Goal: Feedback & Contribution: Submit feedback/report problem

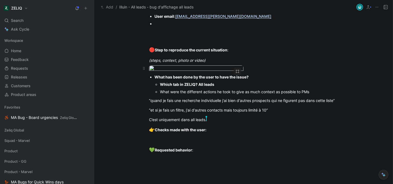
scroll to position [429, 0]
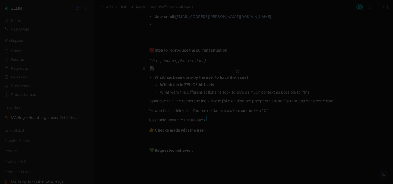
click at [198, 89] on body "ZELIQ Search ⌘ K Ask Cycle Workspace Home G then H Feedback G then F Requests G…" at bounding box center [196, 92] width 393 height 184
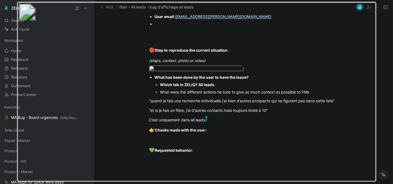
click at [387, 183] on div at bounding box center [196, 184] width 393 height 0
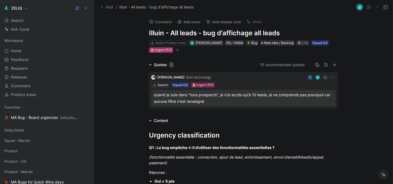
click at [162, 50] on div "🚨Urgent (P0)" at bounding box center [161, 49] width 22 height 5
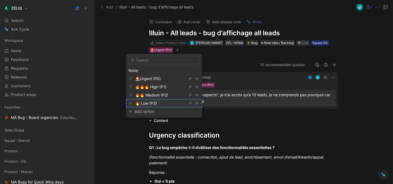
click at [152, 102] on span "🔥 Low (P3)" at bounding box center [146, 103] width 22 height 5
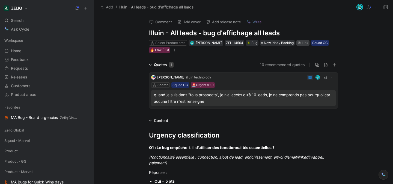
click at [303, 42] on div "Link" at bounding box center [305, 42] width 7 height 5
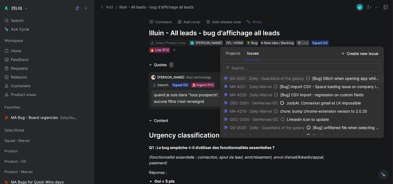
type input "https://linear.app/getheroes/issue/MA-3826/bug-all-leads-on-user-account-only-1…"
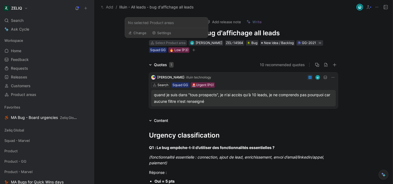
click at [172, 41] on div "Select Product area" at bounding box center [170, 42] width 30 height 5
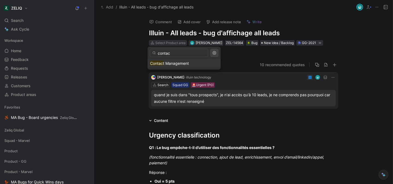
type input "contact"
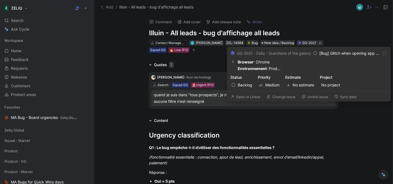
click at [278, 95] on button "Change issue" at bounding box center [281, 97] width 34 height 8
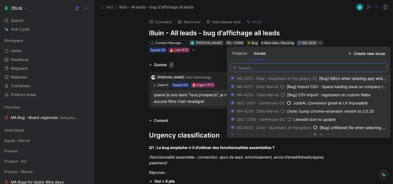
paste input "https://linear.app/getheroes/issue/MA-3826/bug-all-leads-on-user-account-only-1…"
type input "https://linear.app/getheroes/issue/MA-3826/bug-all-leads-on-user-account-only-1…"
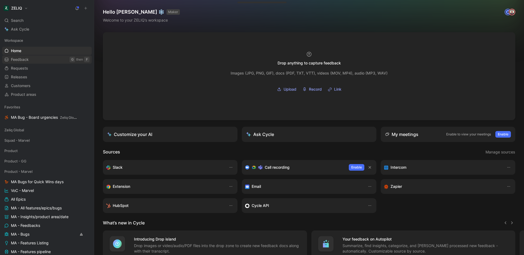
click at [23, 59] on span "Feedback" at bounding box center [20, 59] width 18 height 5
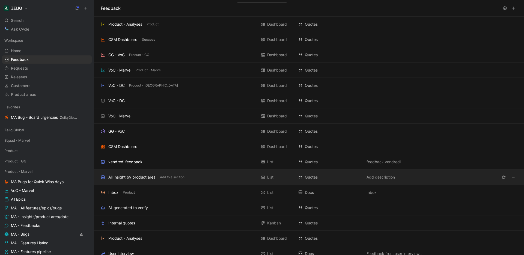
scroll to position [1, 0]
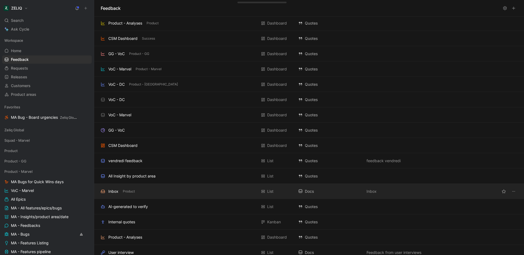
click at [141, 191] on div "Inbox Product" at bounding box center [179, 191] width 156 height 7
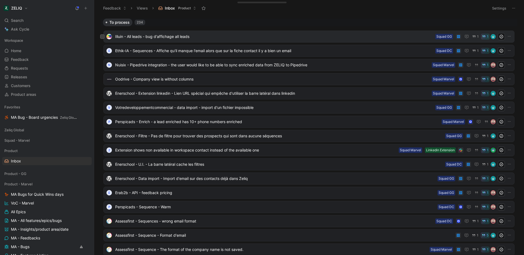
click at [203, 32] on div "Illuin - All leads - bug d'affichage all leads Squad GG 1 1" at bounding box center [308, 37] width 411 height 12
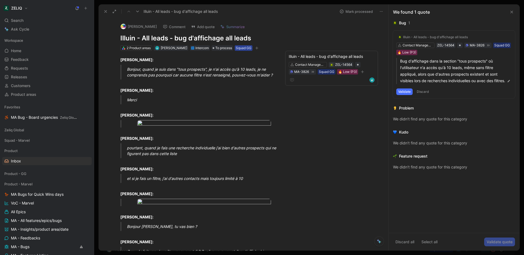
click at [244, 49] on div "Squad GG" at bounding box center [244, 47] width 16 height 5
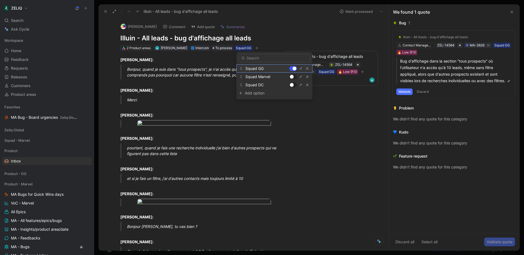
click at [291, 68] on div at bounding box center [293, 68] width 8 height 5
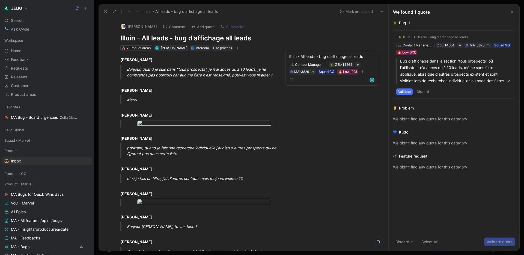
click at [239, 49] on icon "button" at bounding box center [237, 47] width 3 height 3
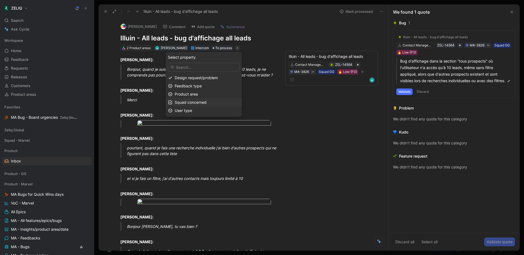
click at [216, 103] on div "Squad concerned" at bounding box center [207, 102] width 65 height 7
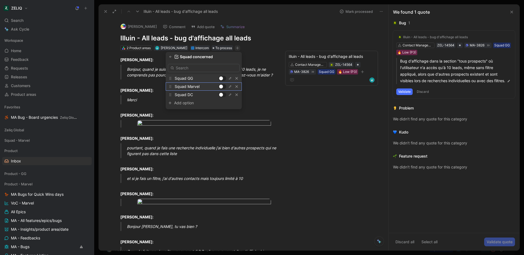
click at [221, 86] on div at bounding box center [221, 87] width 4 height 4
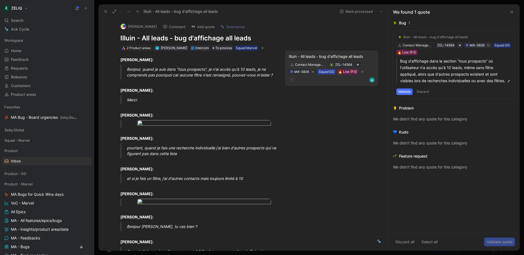
click at [327, 71] on div "Squad GG" at bounding box center [327, 71] width 16 height 5
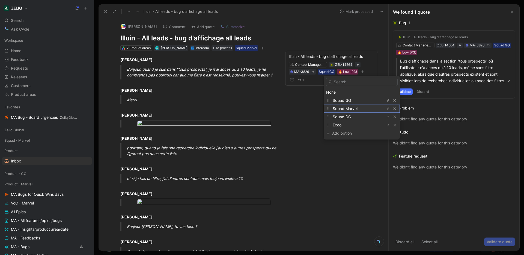
click at [354, 109] on span "Squad Marvel" at bounding box center [345, 108] width 25 height 5
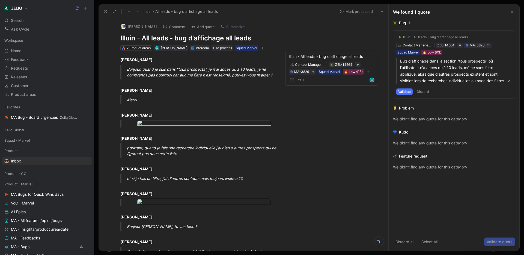
click at [337, 113] on div "Thibaud Illuin Comment Add quote Summarize Illuin - All leads - bug d'affichage…" at bounding box center [244, 135] width 290 height 232
click at [351, 14] on button "Mark processed" at bounding box center [356, 12] width 38 height 8
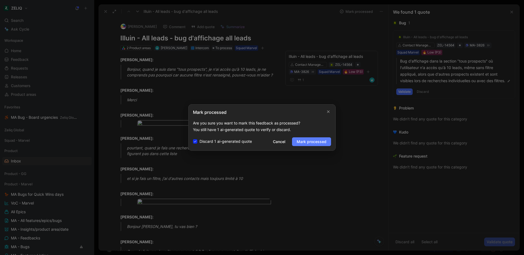
click at [315, 142] on span "Mark processed" at bounding box center [312, 141] width 30 height 7
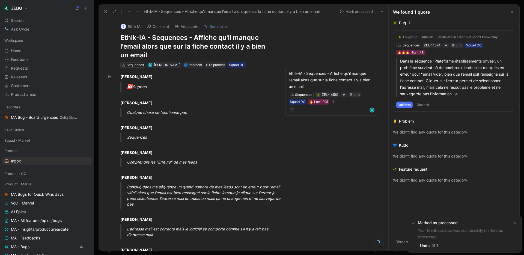
click at [104, 10] on icon at bounding box center [105, 11] width 4 height 4
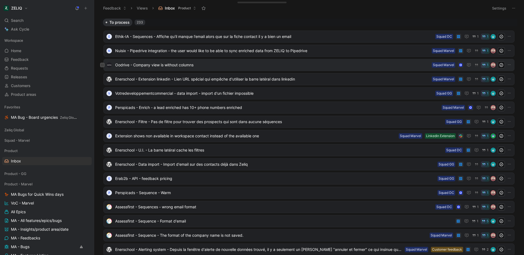
click at [231, 63] on span "Oodrive - Company view is without columns" at bounding box center [272, 65] width 314 height 7
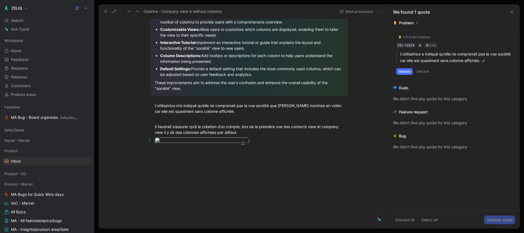
scroll to position [122, 0]
click at [207, 116] on body "ZELIQ Search ⌘ K Ask Cycle Workspace Home G then H Feedback G then F Requests G…" at bounding box center [262, 116] width 524 height 233
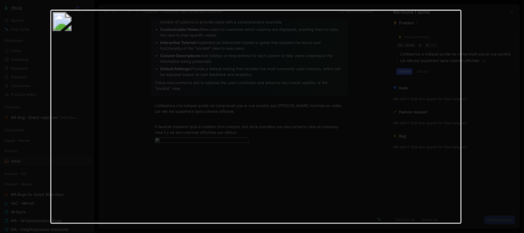
click at [207, 116] on img at bounding box center [255, 117] width 411 height 214
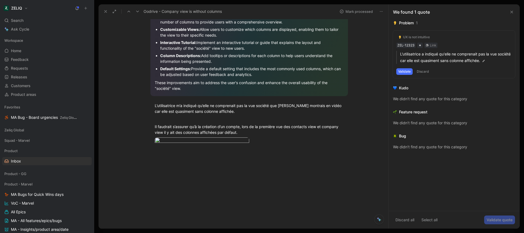
scroll to position [98, 0]
click at [214, 137] on body "ZELIQ Search ⌘ K Ask Cycle Workspace Home G then H Feedback G then F Requests G…" at bounding box center [262, 116] width 524 height 233
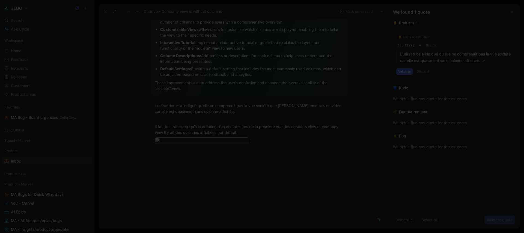
click at [232, 133] on img at bounding box center [262, 116] width 524 height 233
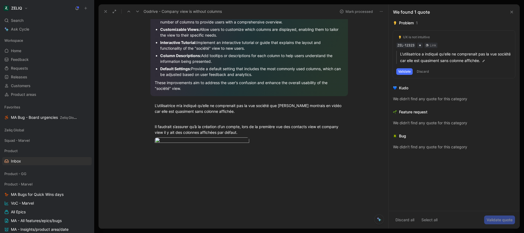
scroll to position [123, 0]
click at [195, 115] on body "ZELIQ Search ⌘ K Ask Cycle Workspace Home G then H Feedback G then F Requests G…" at bounding box center [262, 116] width 524 height 233
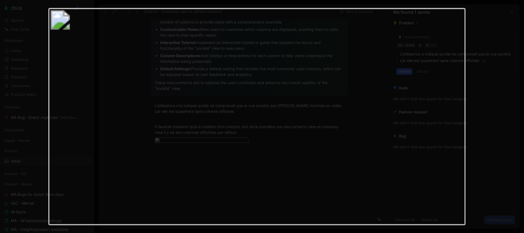
click at [511, 233] on div at bounding box center [262, 233] width 524 height 0
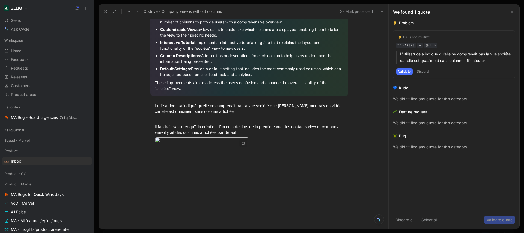
click at [191, 129] on body "ZELIQ Search ⌘ K Ask Cycle Workspace Home G then H Feedback G then F Requests G…" at bounding box center [262, 116] width 524 height 233
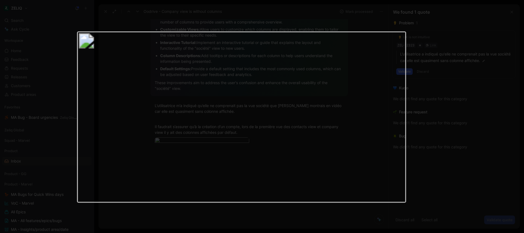
click at [501, 233] on div at bounding box center [262, 233] width 524 height 0
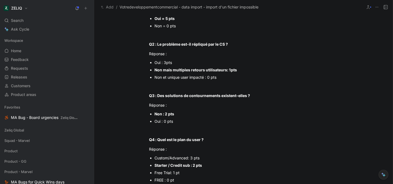
scroll to position [108, 0]
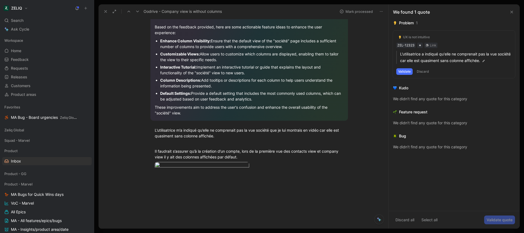
scroll to position [70, 0]
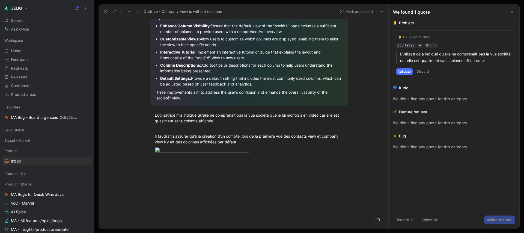
drag, startPoint x: 272, startPoint y: 193, endPoint x: 150, endPoint y: 109, distance: 147.9
click at [150, 109] on div "Opportunities to Delight Based on the feedback provided, here are some actionab…" at bounding box center [249, 74] width 278 height 187
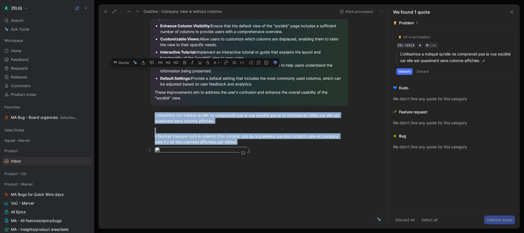
drag, startPoint x: 152, startPoint y: 114, endPoint x: 292, endPoint y: 196, distance: 162.1
click at [292, 168] on div "Opportunities to Delight Based on the feedback provided, here are some actionab…" at bounding box center [249, 74] width 278 height 187
click at [120, 67] on button "Quote" at bounding box center [120, 62] width 19 height 9
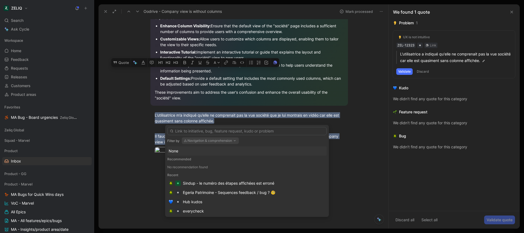
click at [212, 141] on button "Navigation & comprehension" at bounding box center [210, 140] width 57 height 7
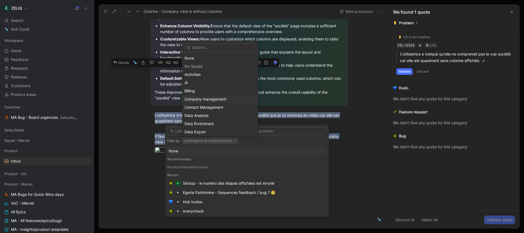
click at [214, 98] on span "Company management" at bounding box center [205, 99] width 42 height 5
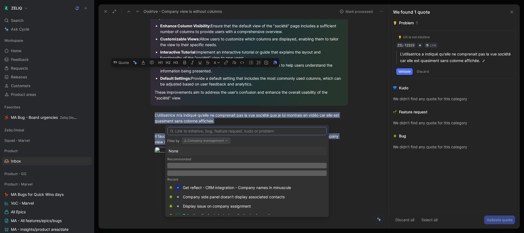
click at [196, 130] on input "text" at bounding box center [246, 131] width 159 height 8
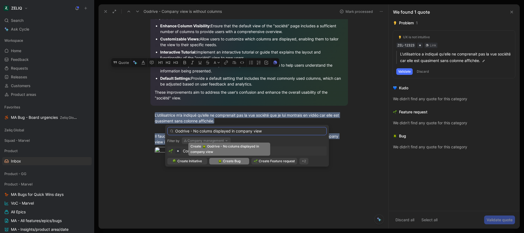
type input "Oodrive - No colums displayed in company view"
click at [228, 163] on span "Create Bug" at bounding box center [231, 160] width 17 height 5
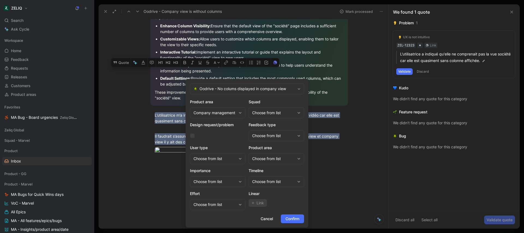
click at [285, 111] on div "Choose from list" at bounding box center [273, 112] width 43 height 7
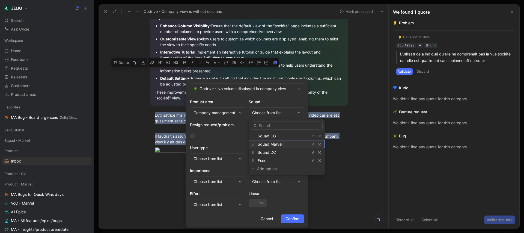
click at [282, 141] on div "Squad Marvel" at bounding box center [278, 144] width 41 height 7
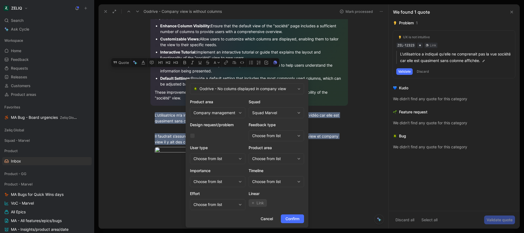
click at [273, 160] on div "Choose from list" at bounding box center [273, 158] width 43 height 7
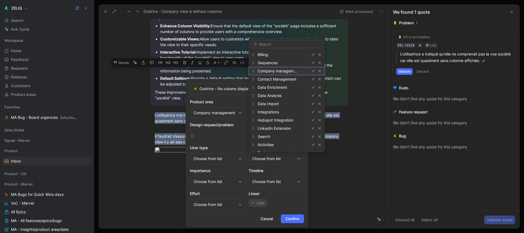
click at [287, 70] on span "Company management" at bounding box center [279, 70] width 42 height 5
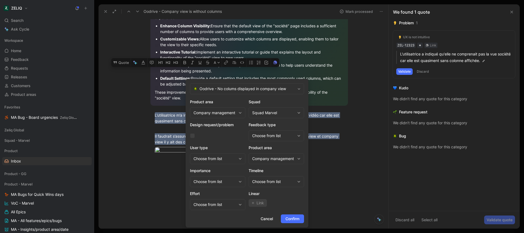
click at [257, 202] on span "Link" at bounding box center [260, 202] width 7 height 7
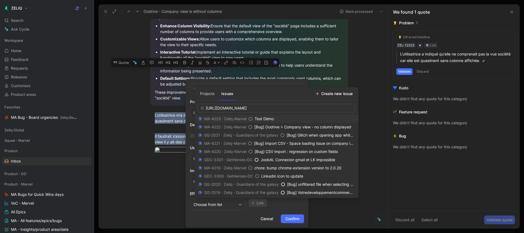
scroll to position [0, 26]
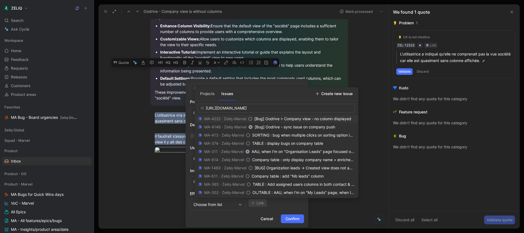
type input "https://linear.app/getheroes/issue/MA-4222/bug-oodrive-company-view-no-column-d…"
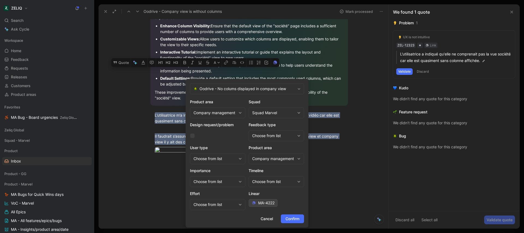
scroll to position [0, 0]
click at [291, 217] on span "Confirm" at bounding box center [292, 218] width 14 height 7
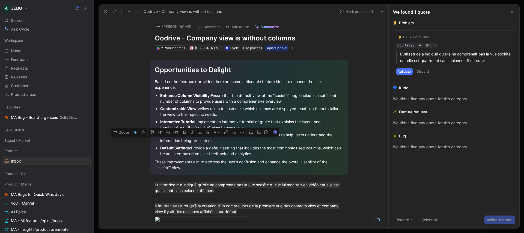
click at [368, 10] on button "Mark processed" at bounding box center [356, 12] width 38 height 8
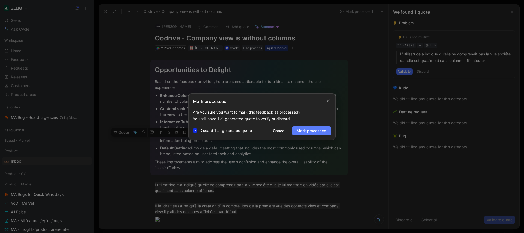
click at [310, 131] on span "Mark processed" at bounding box center [312, 130] width 30 height 7
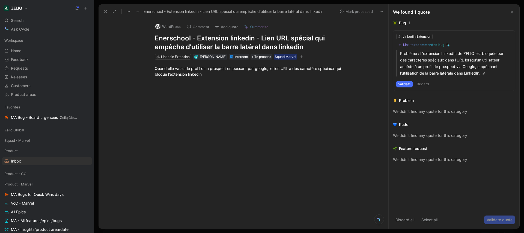
click at [230, 79] on div "Quand elle va sur le profil d'un prospect en passant par google, le lien URL a …" at bounding box center [249, 70] width 278 height 23
click at [512, 13] on icon at bounding box center [511, 12] width 4 height 4
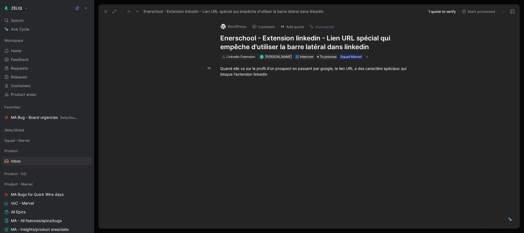
click at [260, 89] on div at bounding box center [314, 118] width 409 height 70
click at [258, 24] on button "Comment" at bounding box center [264, 27] width 28 height 8
click at [260, 26] on button "Comment" at bounding box center [264, 27] width 28 height 8
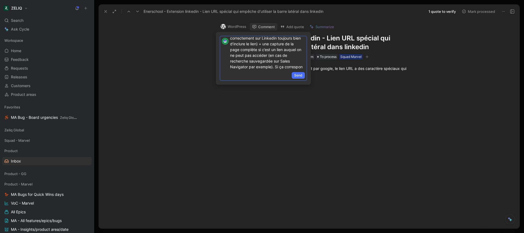
scroll to position [49, 0]
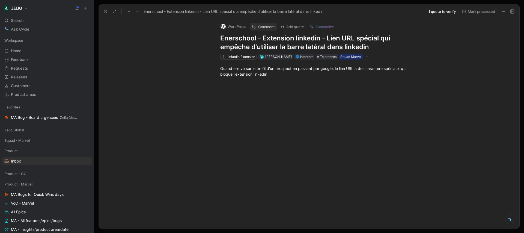
drag, startPoint x: 356, startPoint y: 82, endPoint x: 360, endPoint y: 89, distance: 7.7
click at [263, 25] on button "Comment" at bounding box center [264, 27] width 28 height 8
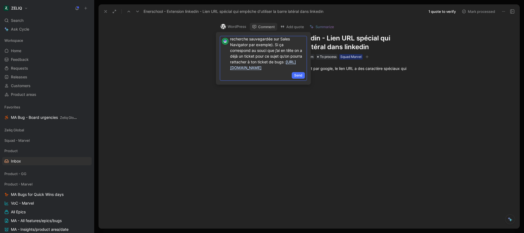
scroll to position [77, 0]
click at [297, 74] on span "Send" at bounding box center [298, 75] width 8 height 5
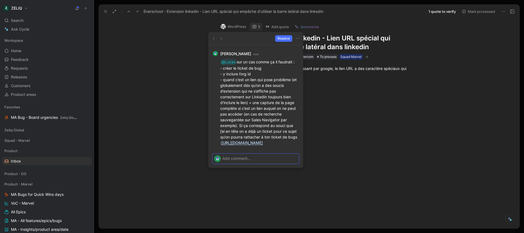
scroll to position [0, 0]
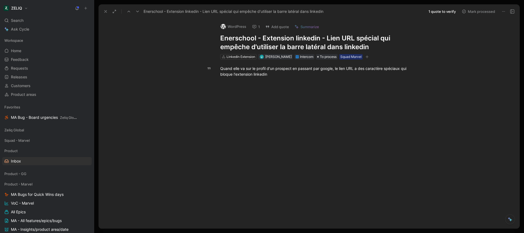
click at [106, 11] on use at bounding box center [106, 11] width 2 height 2
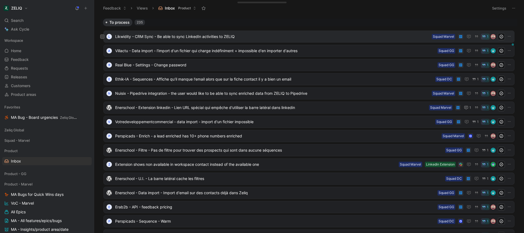
click at [252, 38] on span "Likwidity - CRM Sync - Be able to sync LinkedIn activities to ZELIQ" at bounding box center [272, 36] width 314 height 7
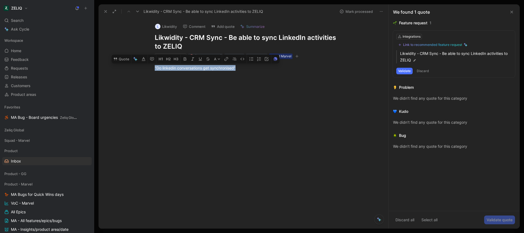
drag, startPoint x: 236, startPoint y: 68, endPoint x: 112, endPoint y: 62, distance: 124.1
click at [112, 62] on div ""Do linkedin conversations get synchronised"" at bounding box center [249, 68] width 278 height 18
click at [122, 59] on button "Quote" at bounding box center [121, 59] width 19 height 9
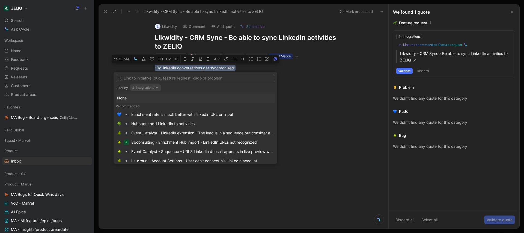
click at [155, 86] on button "Integrations" at bounding box center [145, 87] width 31 height 7
type input "hubspot"
click at [174, 114] on div "Sync Linkedin Actiivities" at bounding box center [152, 114] width 43 height 7
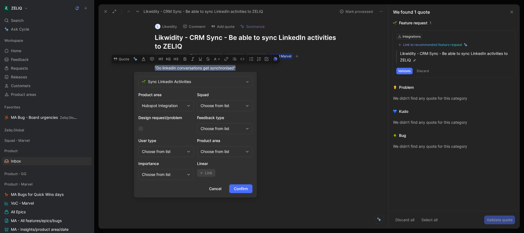
click at [219, 105] on div "Choose from list" at bounding box center [222, 105] width 43 height 7
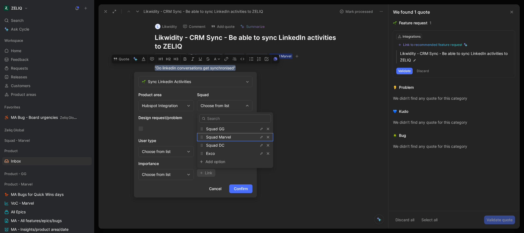
click at [231, 138] on div "Squad Marvel" at bounding box center [226, 137] width 41 height 7
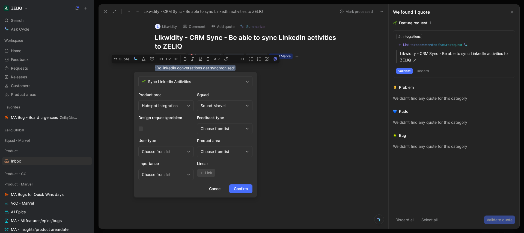
click at [227, 151] on div "Choose from list" at bounding box center [222, 151] width 43 height 7
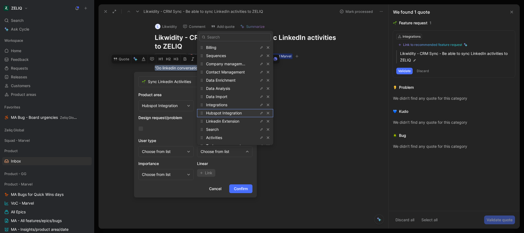
click at [232, 111] on span "Hubspot Integration" at bounding box center [224, 113] width 36 height 5
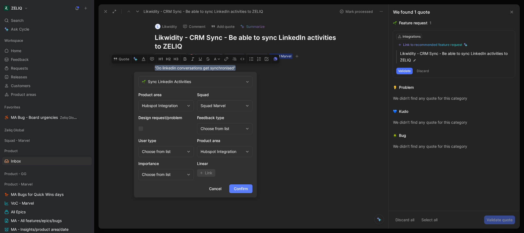
click at [241, 189] on span "Confirm" at bounding box center [241, 188] width 14 height 7
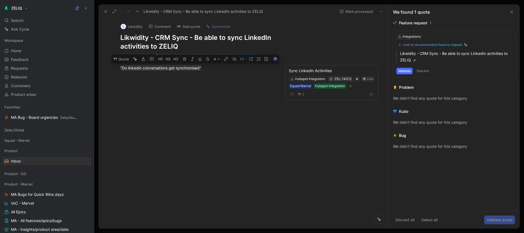
click at [359, 13] on button "Mark processed" at bounding box center [356, 12] width 38 height 8
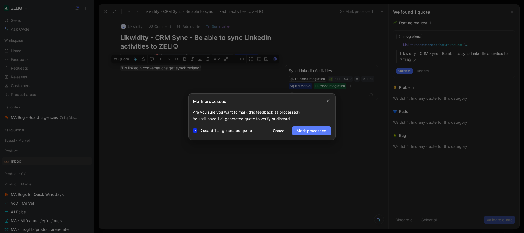
click at [315, 133] on span "Mark processed" at bounding box center [312, 130] width 30 height 7
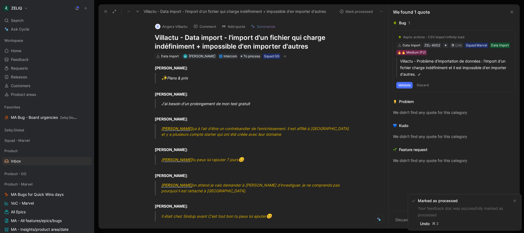
click at [102, 10] on button at bounding box center [106, 12] width 8 height 8
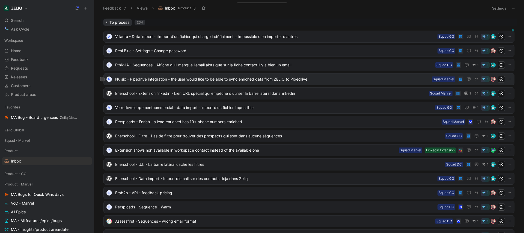
click at [195, 79] on span "Nuisix - Pipedrive integration - the user would like to be able to sync enriche…" at bounding box center [272, 79] width 314 height 7
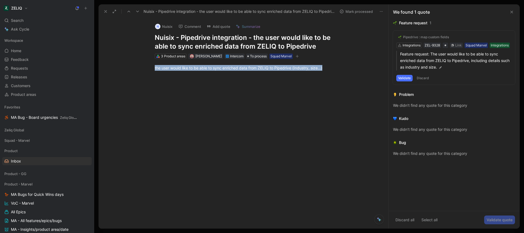
drag, startPoint x: 252, startPoint y: 64, endPoint x: 124, endPoint y: 59, distance: 128.1
click at [124, 59] on div "the user would like to be able to sync enriched data from ZELIQ to Pipedrive (I…" at bounding box center [249, 68] width 278 height 18
click at [163, 57] on button "Quote" at bounding box center [164, 59] width 19 height 9
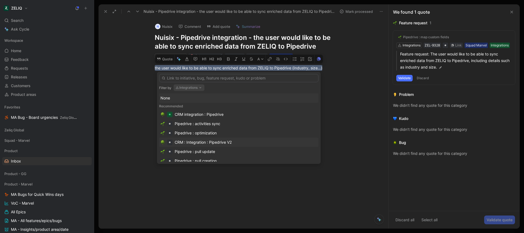
click at [216, 141] on div "CRM : Integration : Pipedrive V2" at bounding box center [203, 142] width 57 height 7
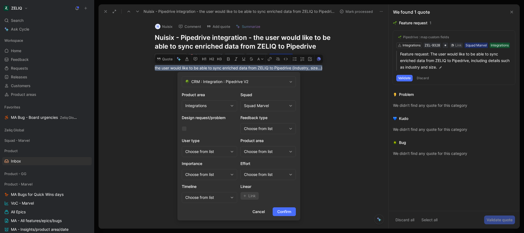
click at [254, 153] on div "Choose from list" at bounding box center [265, 151] width 43 height 7
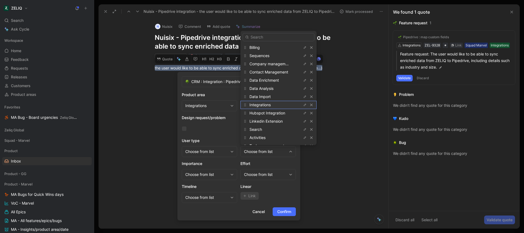
click at [268, 105] on span "Integrations" at bounding box center [259, 104] width 21 height 5
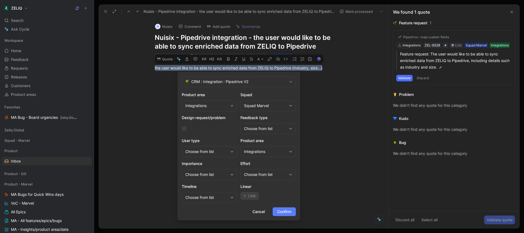
click at [285, 212] on span "Confirm" at bounding box center [284, 211] width 14 height 7
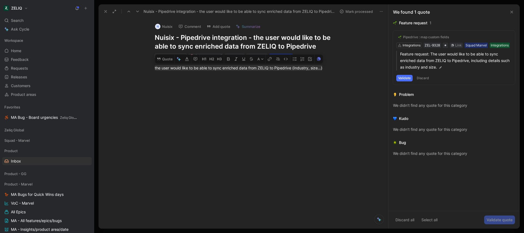
click at [318, 89] on div at bounding box center [249, 112] width 278 height 70
click at [351, 13] on button "Mark processed" at bounding box center [356, 12] width 38 height 8
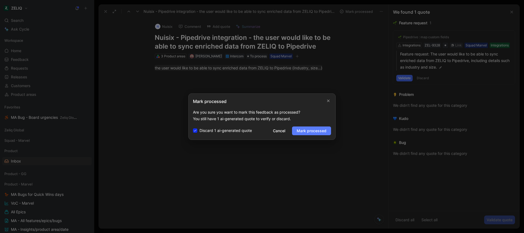
click at [309, 133] on span "Mark processed" at bounding box center [312, 130] width 30 height 7
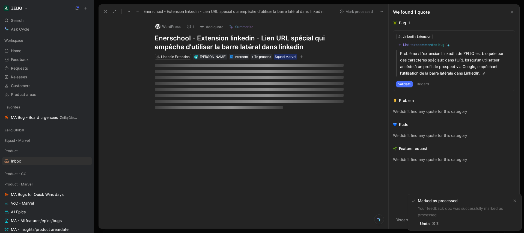
click at [108, 16] on div "Enerschool - Extension linkedin - Lien URL spécial qui empêche d'utiliser la ba…" at bounding box center [244, 11] width 290 height 14
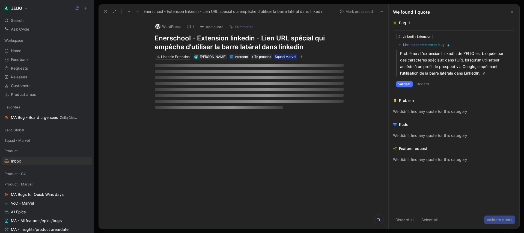
click at [107, 13] on icon at bounding box center [105, 11] width 4 height 4
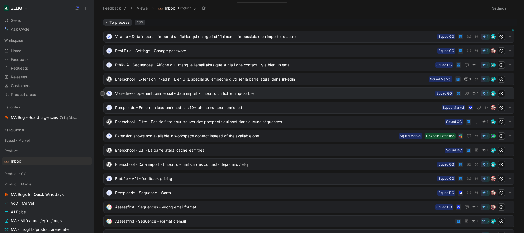
click at [240, 94] on span "Votredeveloppementcommercial - data import - import d'un fichier impossible" at bounding box center [274, 93] width 318 height 7
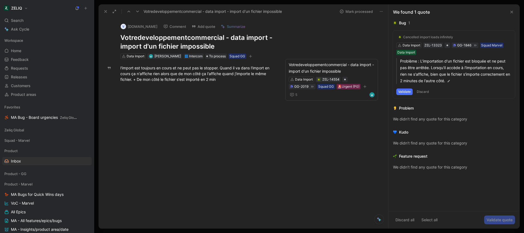
click at [361, 12] on button "Mark processed" at bounding box center [356, 12] width 38 height 8
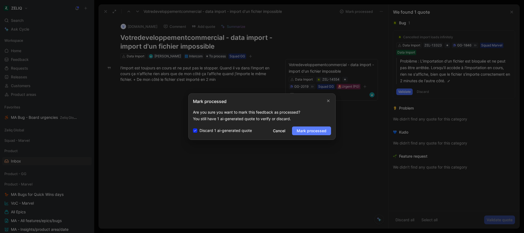
click at [308, 130] on span "Mark processed" at bounding box center [312, 130] width 30 height 7
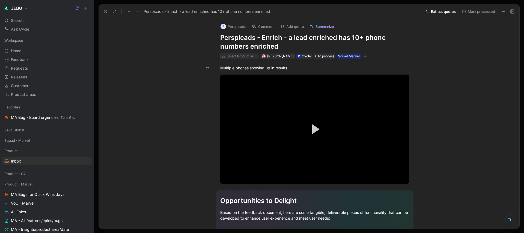
click at [230, 55] on div "Select Product areas" at bounding box center [241, 55] width 31 height 5
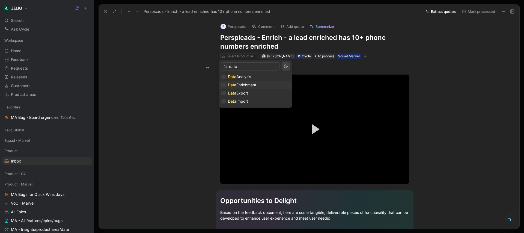
type input "data"
click at [243, 85] on span "Enrichment" at bounding box center [246, 84] width 20 height 5
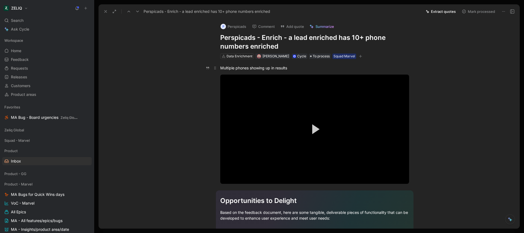
click at [230, 67] on div "Multiple phones showing up in results" at bounding box center [314, 68] width 189 height 6
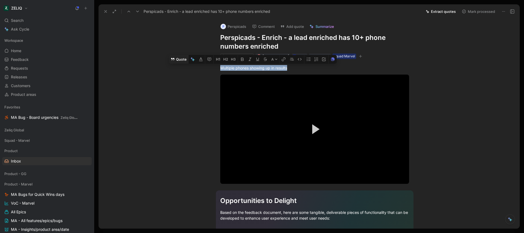
click at [178, 59] on button "Quote" at bounding box center [178, 59] width 19 height 9
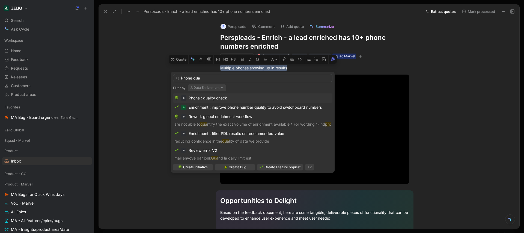
type input "Phone qua"
click at [237, 98] on div "Phone : quality check" at bounding box center [252, 98] width 157 height 7
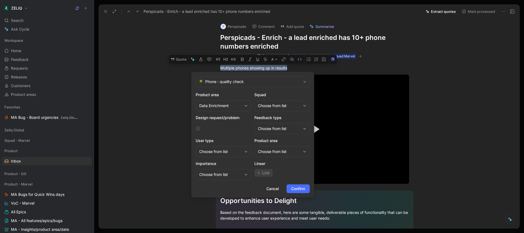
click at [274, 105] on div "Choose from list" at bounding box center [279, 105] width 43 height 7
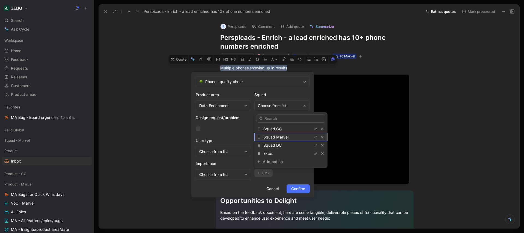
click at [282, 137] on span "Squad Marvel" at bounding box center [275, 137] width 25 height 5
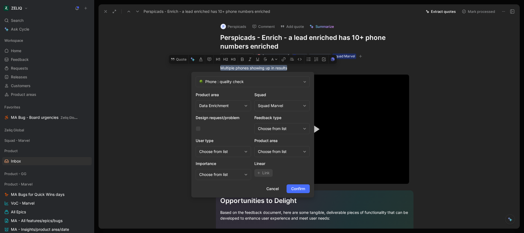
click at [284, 151] on div "Choose from list" at bounding box center [279, 151] width 43 height 7
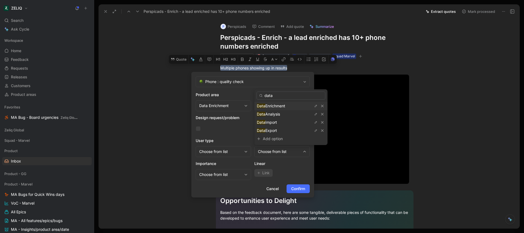
type input "data"
click at [284, 106] on span "Enrichment" at bounding box center [275, 105] width 20 height 5
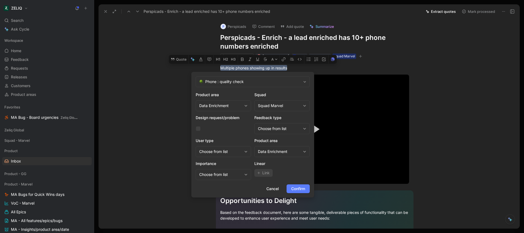
click at [298, 187] on span "Confirm" at bounding box center [298, 188] width 14 height 7
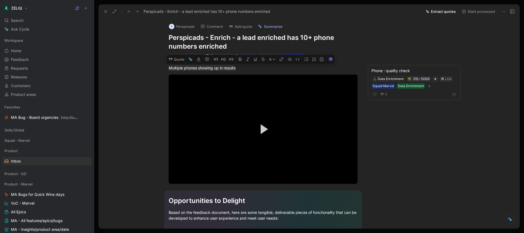
click at [431, 40] on div "P Perspicads Comment Add quote Summarize Perspicads - Enrich - a lead enriched …" at bounding box center [309, 124] width 421 height 210
click at [478, 13] on button "Mark processed" at bounding box center [478, 12] width 38 height 8
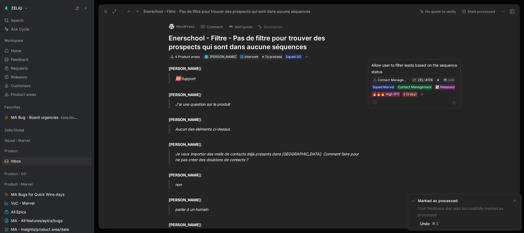
click at [107, 11] on icon at bounding box center [105, 11] width 4 height 4
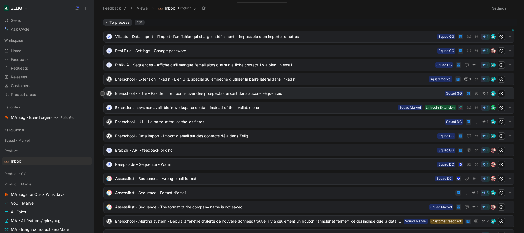
click at [235, 94] on span "Enerschool - Filtre - Pas de filtre pour trouver des prospects qui sont dans au…" at bounding box center [279, 93] width 328 height 7
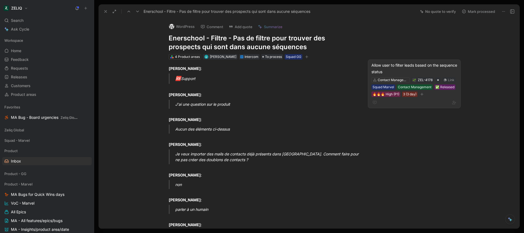
click at [424, 67] on div "Allow user to filter leads based on the sequence status" at bounding box center [414, 68] width 86 height 13
click at [381, 103] on icon "button" at bounding box center [382, 102] width 4 height 4
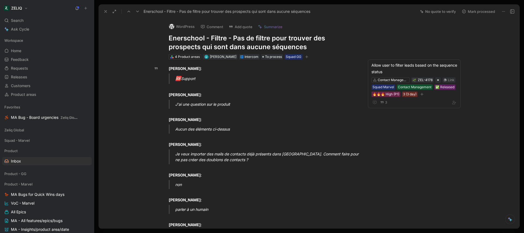
click at [214, 26] on button "Comment" at bounding box center [212, 27] width 28 height 8
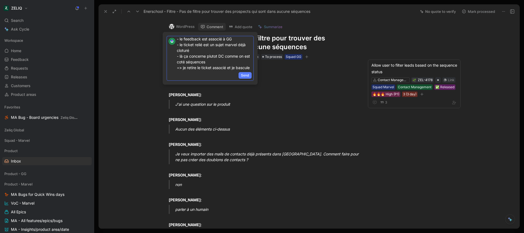
scroll to position [20, 0]
click at [247, 75] on span "Send" at bounding box center [245, 75] width 8 height 5
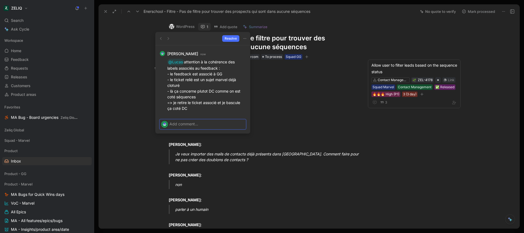
scroll to position [0, 0]
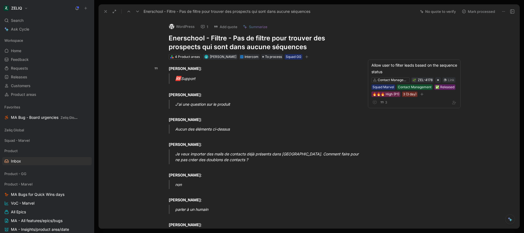
click at [294, 57] on div "Squad GG" at bounding box center [294, 56] width 16 height 5
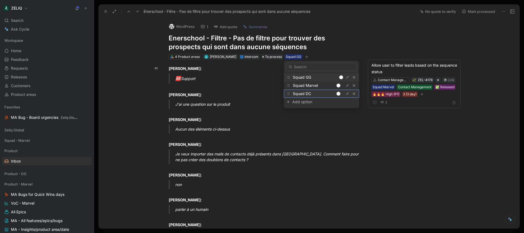
click at [339, 94] on div at bounding box center [338, 94] width 4 height 4
click at [342, 76] on div at bounding box center [341, 77] width 4 height 4
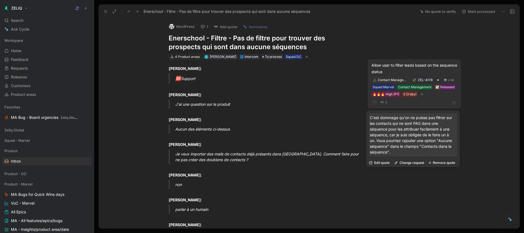
click at [423, 69] on div "Allow user to filter leads based on the sequence status" at bounding box center [414, 68] width 86 height 13
click at [440, 162] on button "Remove quote" at bounding box center [441, 163] width 31 height 8
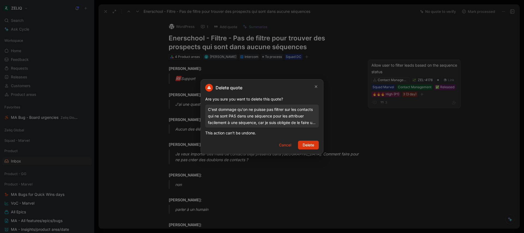
click at [312, 144] on span "Delete" at bounding box center [308, 145] width 11 height 7
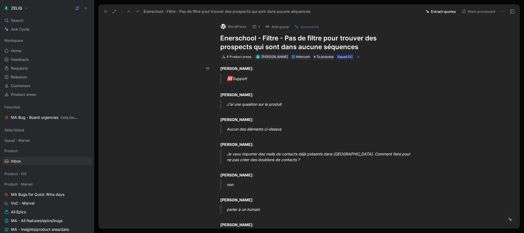
click at [139, 11] on icon at bounding box center [137, 11] width 4 height 4
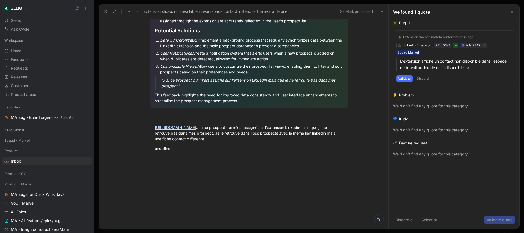
scroll to position [170, 0]
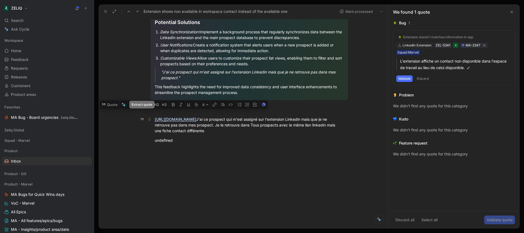
drag, startPoint x: 189, startPoint y: 141, endPoint x: 143, endPoint y: 110, distance: 55.6
click at [145, 115] on div "Quote A Opportunities to Delight Based on the feedback provided, here are some …" at bounding box center [249, 61] width 278 height 333
click at [109, 105] on button "Quote" at bounding box center [109, 104] width 19 height 9
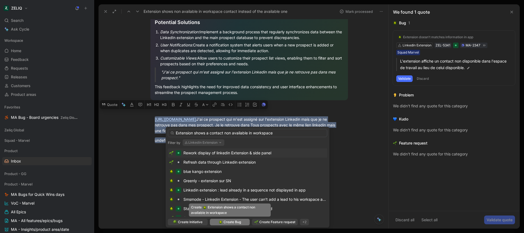
type input "Extension shows a contact non available in workspace"
click at [228, 223] on span "Create Bug" at bounding box center [231, 221] width 17 height 5
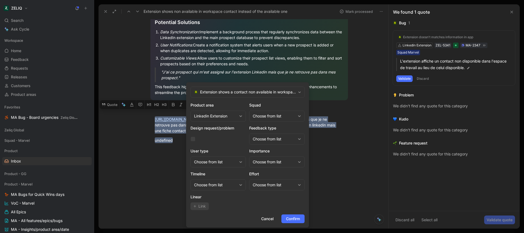
click at [273, 117] on div "Choose from list" at bounding box center [274, 116] width 43 height 7
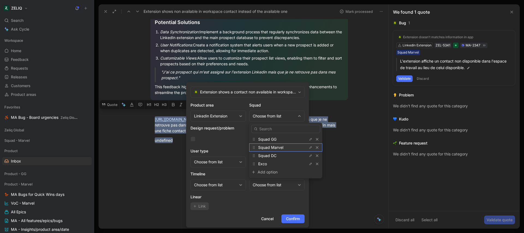
click at [276, 145] on span "Squad Marvel" at bounding box center [270, 147] width 25 height 5
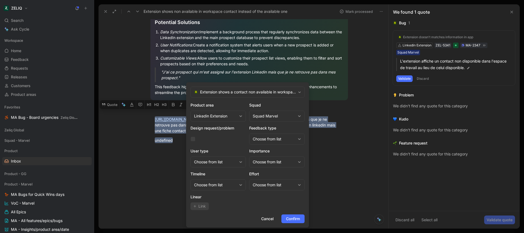
drag, startPoint x: 270, startPoint y: 161, endPoint x: 235, endPoint y: 147, distance: 37.8
click at [235, 147] on div "Product area Linkedin Extension Squad Squad Marvel Design request/problem Feedb…" at bounding box center [247, 156] width 114 height 108
click at [290, 218] on span "Confirm" at bounding box center [293, 218] width 14 height 7
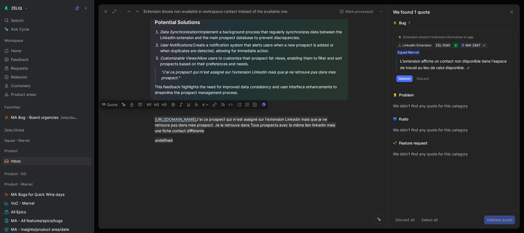
click at [514, 12] on button at bounding box center [511, 12] width 7 height 7
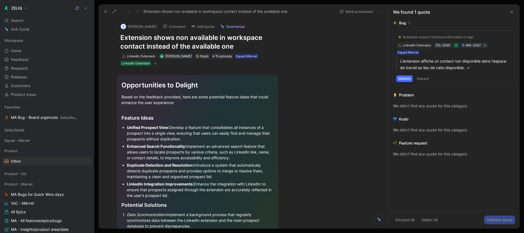
click at [513, 10] on icon at bounding box center [511, 12] width 4 height 4
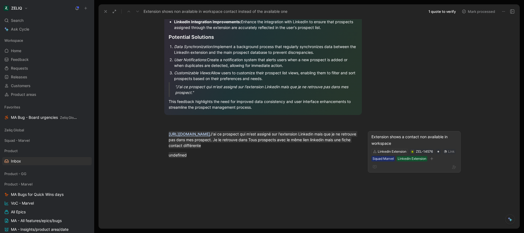
scroll to position [170, 0]
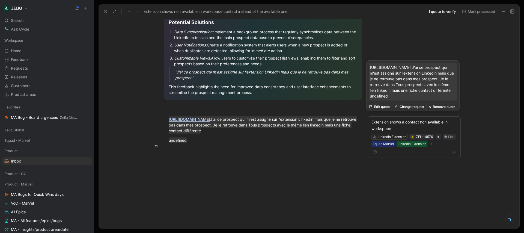
click at [202, 136] on p "undefined" at bounding box center [263, 140] width 210 height 9
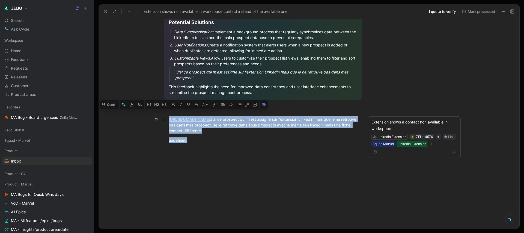
drag, startPoint x: 195, startPoint y: 143, endPoint x: 162, endPoint y: 109, distance: 47.3
click at [162, 109] on div "Opportunities to Delight Based on the feedback provided, here are some potentia…" at bounding box center [263, 27] width 306 height 264
copy div "[URL][DOMAIN_NAME] J'ai ce prospect qui m'est assigné sur l'extension Linkedin …"
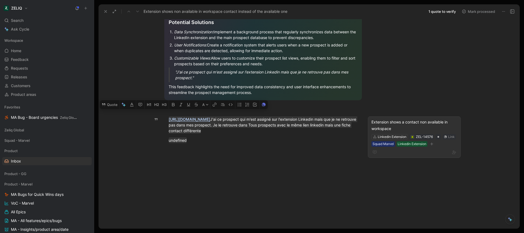
click at [414, 120] on div "Extension shows a contact non available in workspace" at bounding box center [414, 125] width 86 height 13
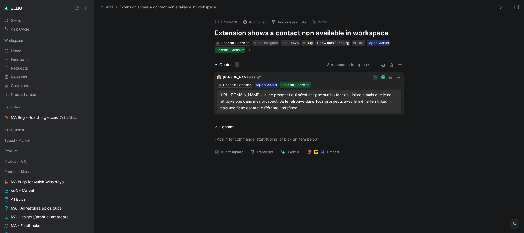
click at [243, 136] on div at bounding box center [308, 139] width 189 height 6
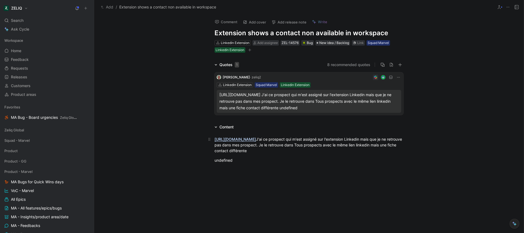
click at [234, 139] on link "[URL][DOMAIN_NAME]" at bounding box center [234, 139] width 41 height 5
click at [359, 42] on div "Link" at bounding box center [360, 42] width 7 height 5
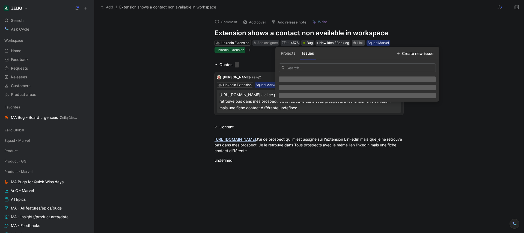
type input "https://linear.app/getheroes/issue/MA-4224/bug-extension-shows-a-non-available-…"
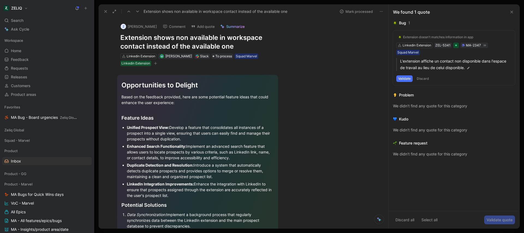
click at [511, 11] on icon at bounding box center [511, 12] width 4 height 4
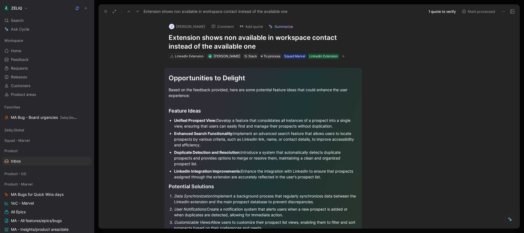
click at [483, 13] on button "Mark processed" at bounding box center [478, 12] width 38 height 8
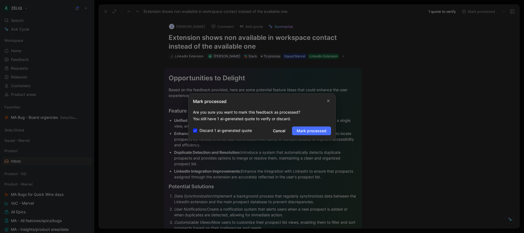
click at [413, 120] on div at bounding box center [262, 116] width 524 height 233
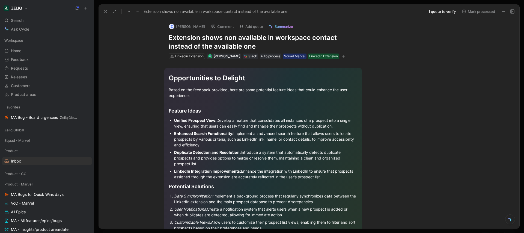
click at [484, 13] on button "Mark processed" at bounding box center [478, 12] width 38 height 8
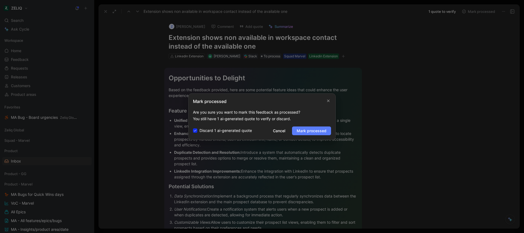
click at [320, 131] on span "Mark processed" at bounding box center [312, 130] width 30 height 7
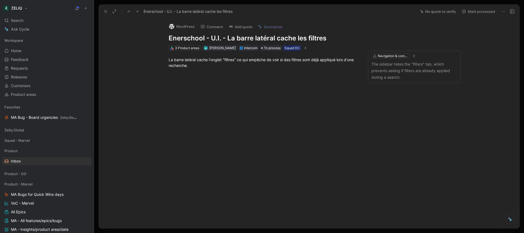
click at [138, 12] on icon at bounding box center [137, 11] width 4 height 4
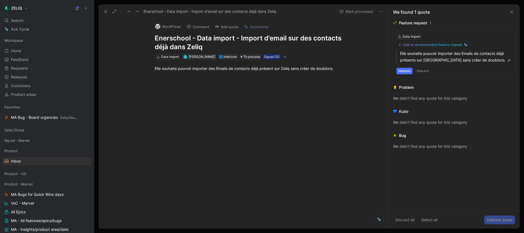
click at [105, 11] on icon at bounding box center [105, 11] width 4 height 4
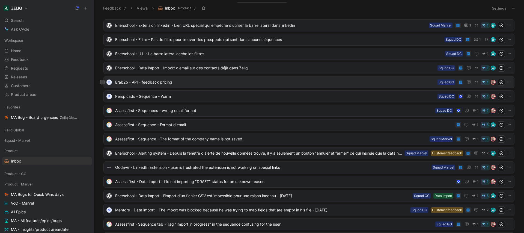
scroll to position [54, 0]
click at [215, 125] on span "Assessfirst - Sequence - Format d'email" at bounding box center [284, 124] width 338 height 7
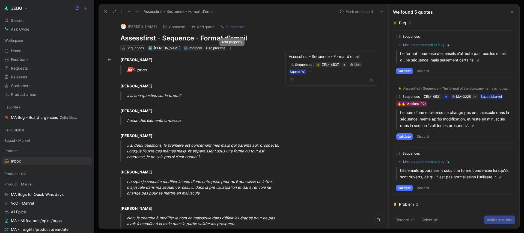
click at [231, 48] on icon "button" at bounding box center [230, 48] width 0 height 3
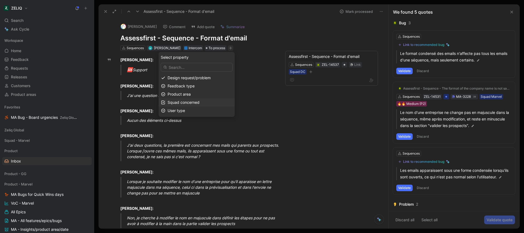
click at [199, 100] on span "Squad concerned" at bounding box center [184, 102] width 32 height 5
click at [215, 95] on div at bounding box center [214, 95] width 4 height 4
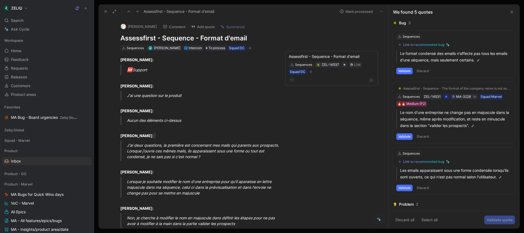
click at [139, 13] on icon at bounding box center [137, 11] width 4 height 4
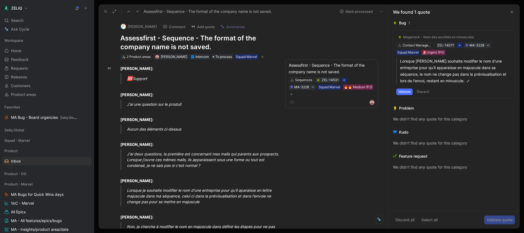
click at [357, 13] on button "Mark processed" at bounding box center [356, 12] width 38 height 8
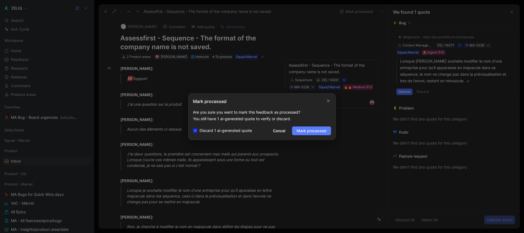
click at [307, 132] on span "Mark processed" at bounding box center [312, 130] width 30 height 7
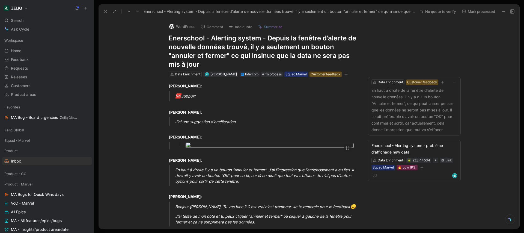
click at [257, 171] on body "ZELIQ Search ⌘ K Ask Cycle Workspace Home G then H Feedback G then F Requests G…" at bounding box center [262, 116] width 524 height 233
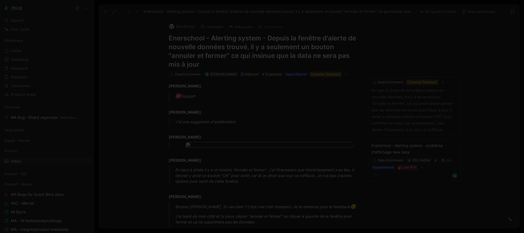
click at [256, 168] on img at bounding box center [262, 116] width 524 height 233
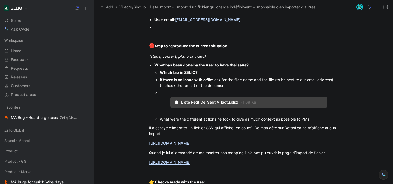
scroll to position [440, 0]
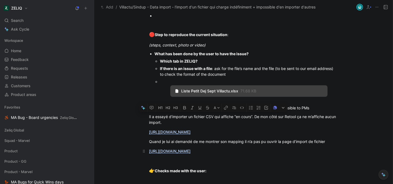
drag, startPoint x: 145, startPoint y: 113, endPoint x: 299, endPoint y: 153, distance: 158.4
copy div "Il a essayé d’importer un fichier CSV qui affiche “en cours”. De mon côté sur R…"
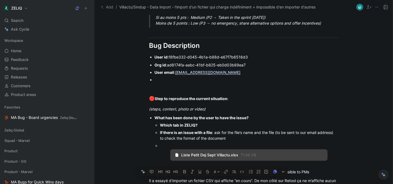
scroll to position [369, 0]
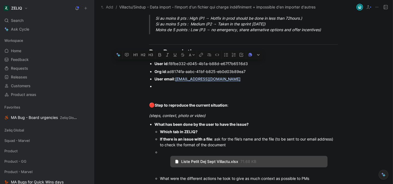
drag, startPoint x: 248, startPoint y: 82, endPoint x: 148, endPoint y: 63, distance: 101.6
click at [148, 63] on div "Urgency classification Q1 : Le bug empêche-t-il d’utiliser des fonctionnalités …" at bounding box center [243, 19] width 299 height 524
copy div "User id : f8fbe332-d045-4b1a-b88d-e67f7b6516d3 Org id : ad8174fa-aabc-41bf-b825…"
click at [165, 158] on icon at bounding box center [165, 158] width 4 height 4
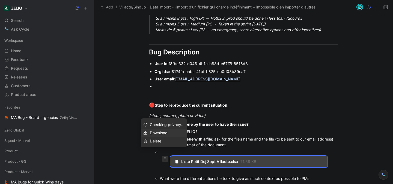
click at [163, 133] on span "Download" at bounding box center [159, 132] width 18 height 5
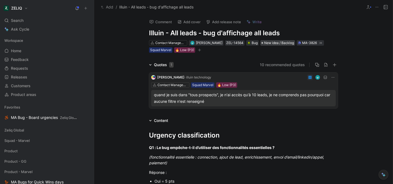
click at [275, 41] on span "New idea / Backlog" at bounding box center [279, 42] width 30 height 5
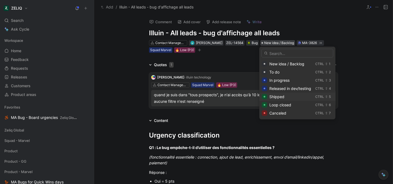
click at [290, 98] on div "Shipped" at bounding box center [291, 96] width 44 height 7
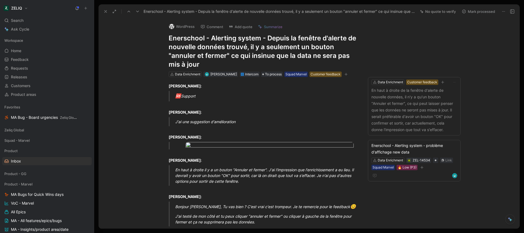
scroll to position [54, 0]
